Goal: Task Accomplishment & Management: Complete application form

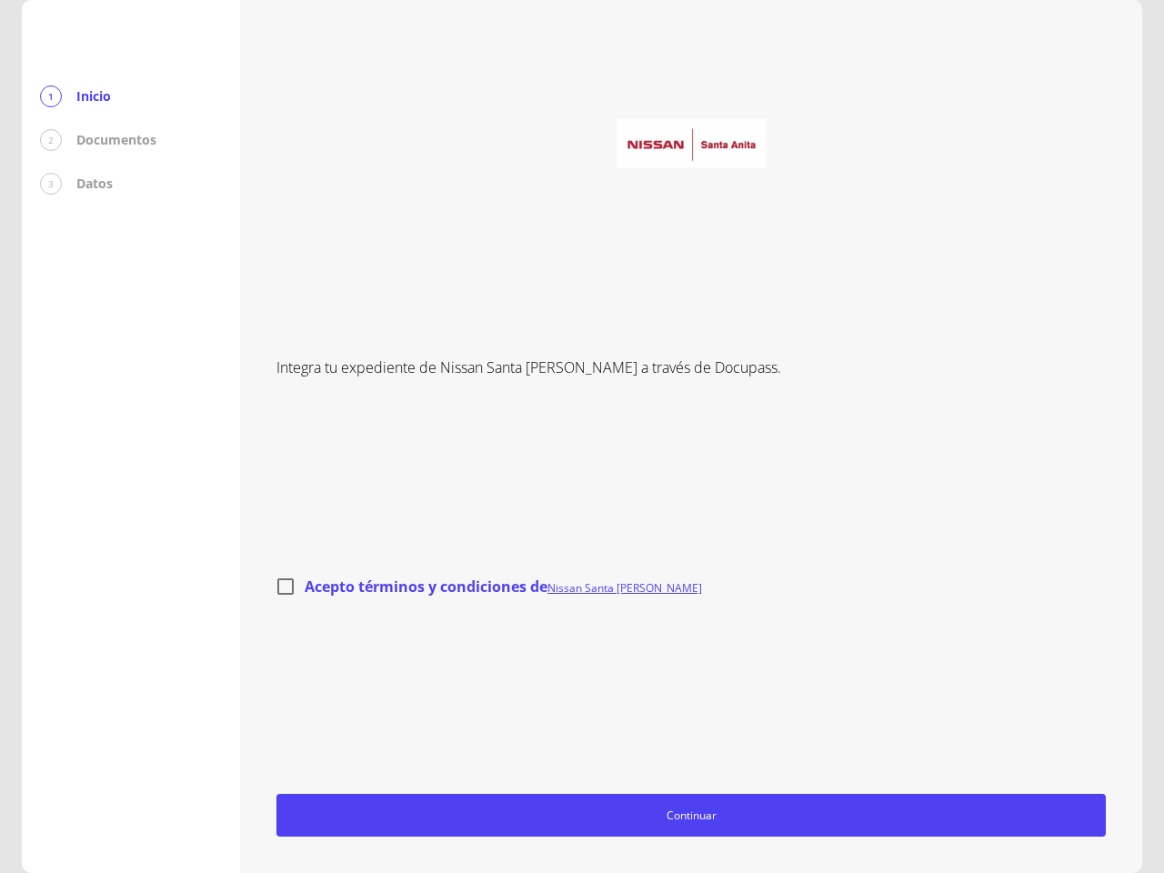
click at [582, 436] on div "Integra tu expediente de Nissan Santa [PERSON_NAME] a través de Docupass. Acept…" at bounding box center [690, 436] width 829 height 800
click at [691, 815] on span "Continuar" at bounding box center [691, 814] width 813 height 19
